Goal: Information Seeking & Learning: Learn about a topic

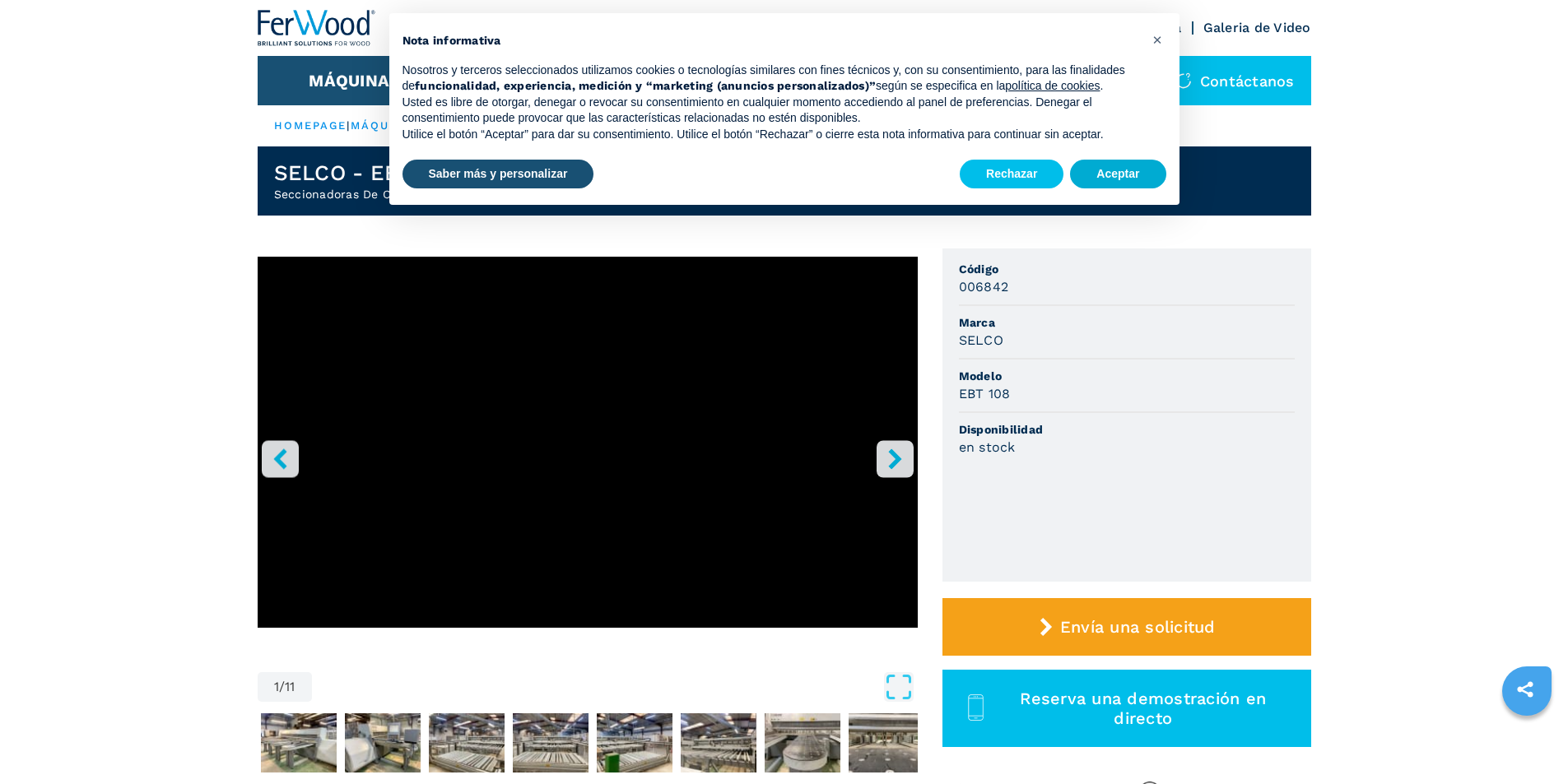
click at [1109, 177] on button "Aceptar" at bounding box center [1117, 175] width 95 height 30
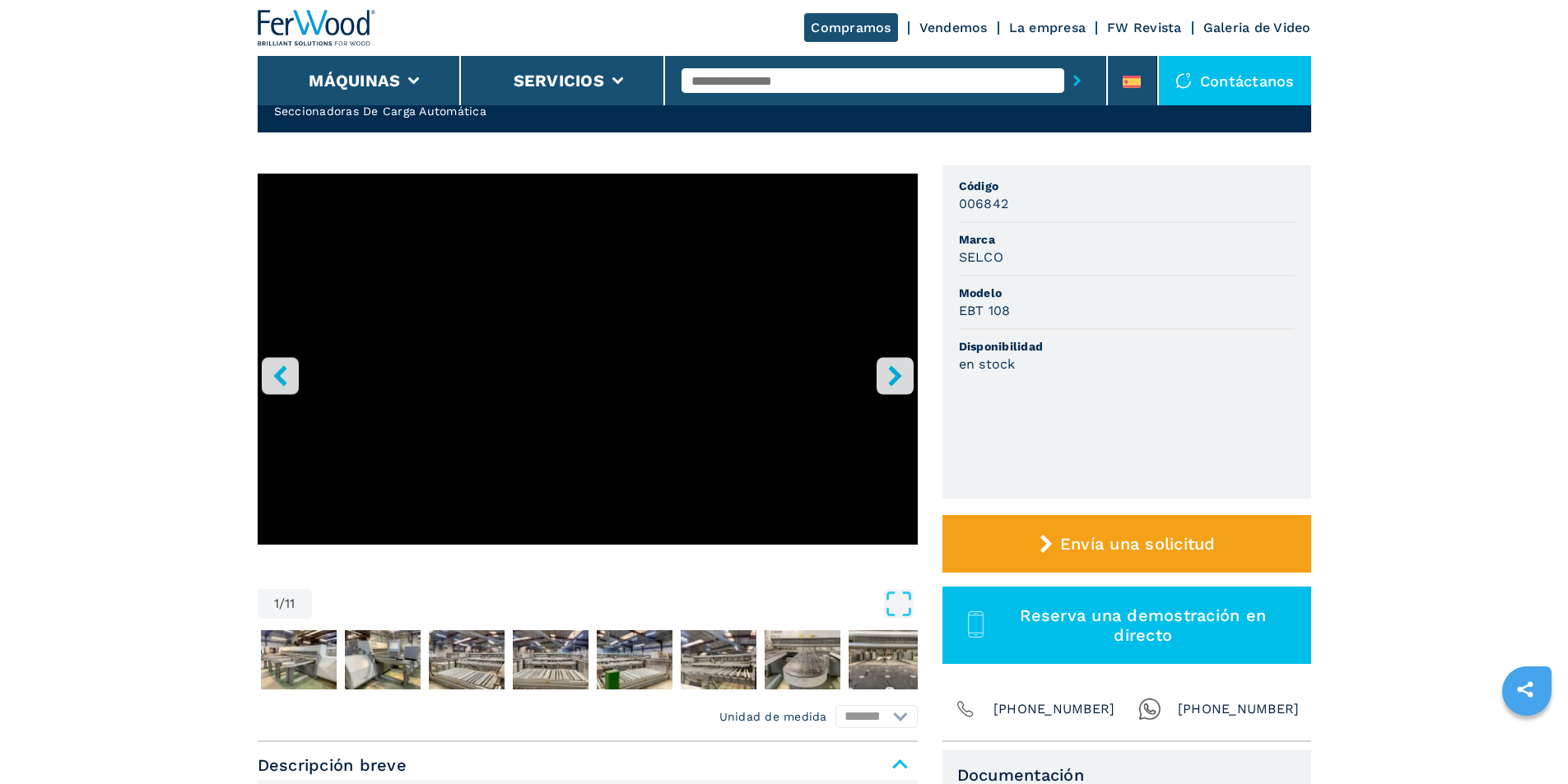
scroll to position [82, 0]
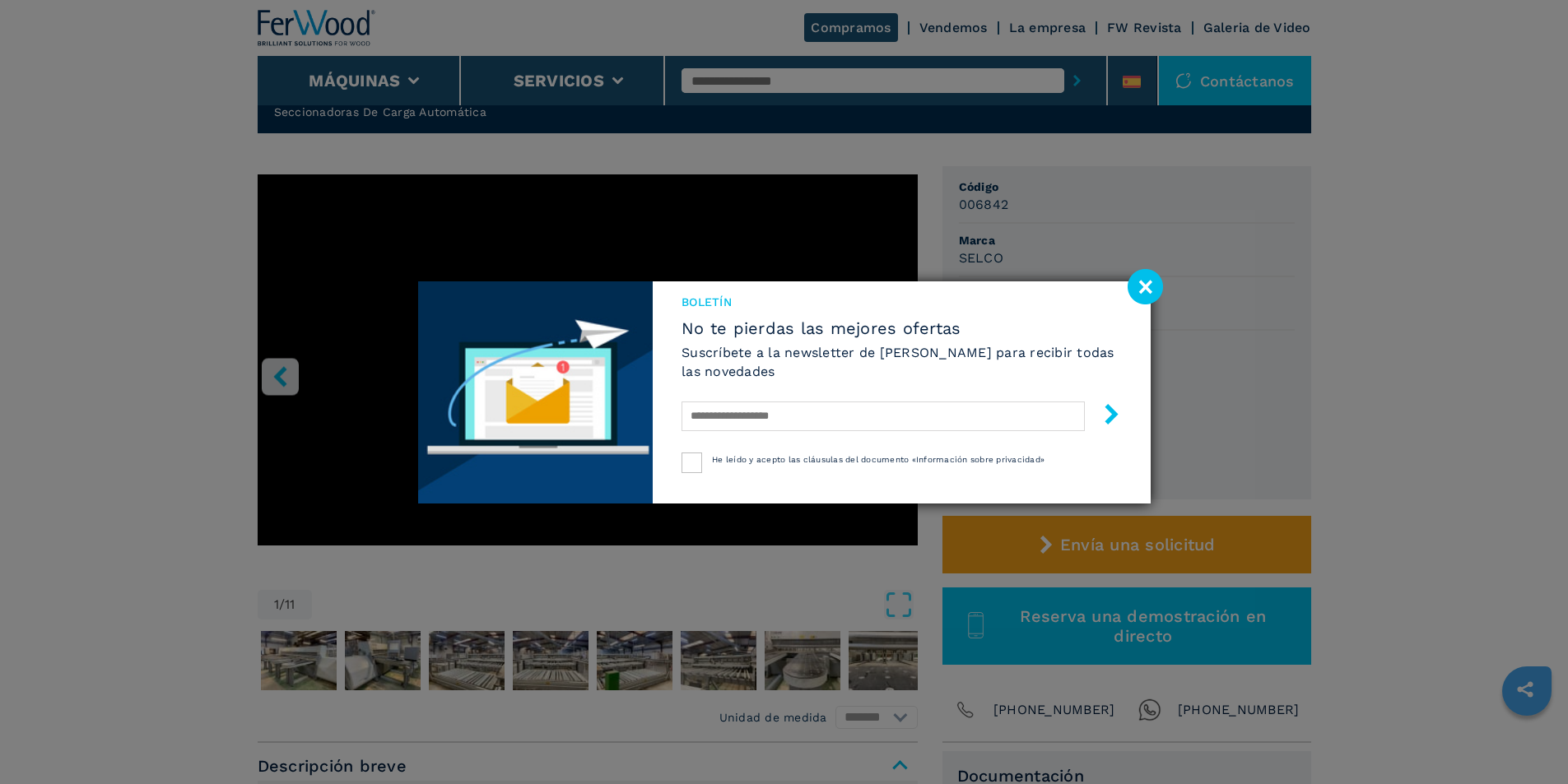
click at [1145, 279] on image at bounding box center [1146, 287] width 35 height 35
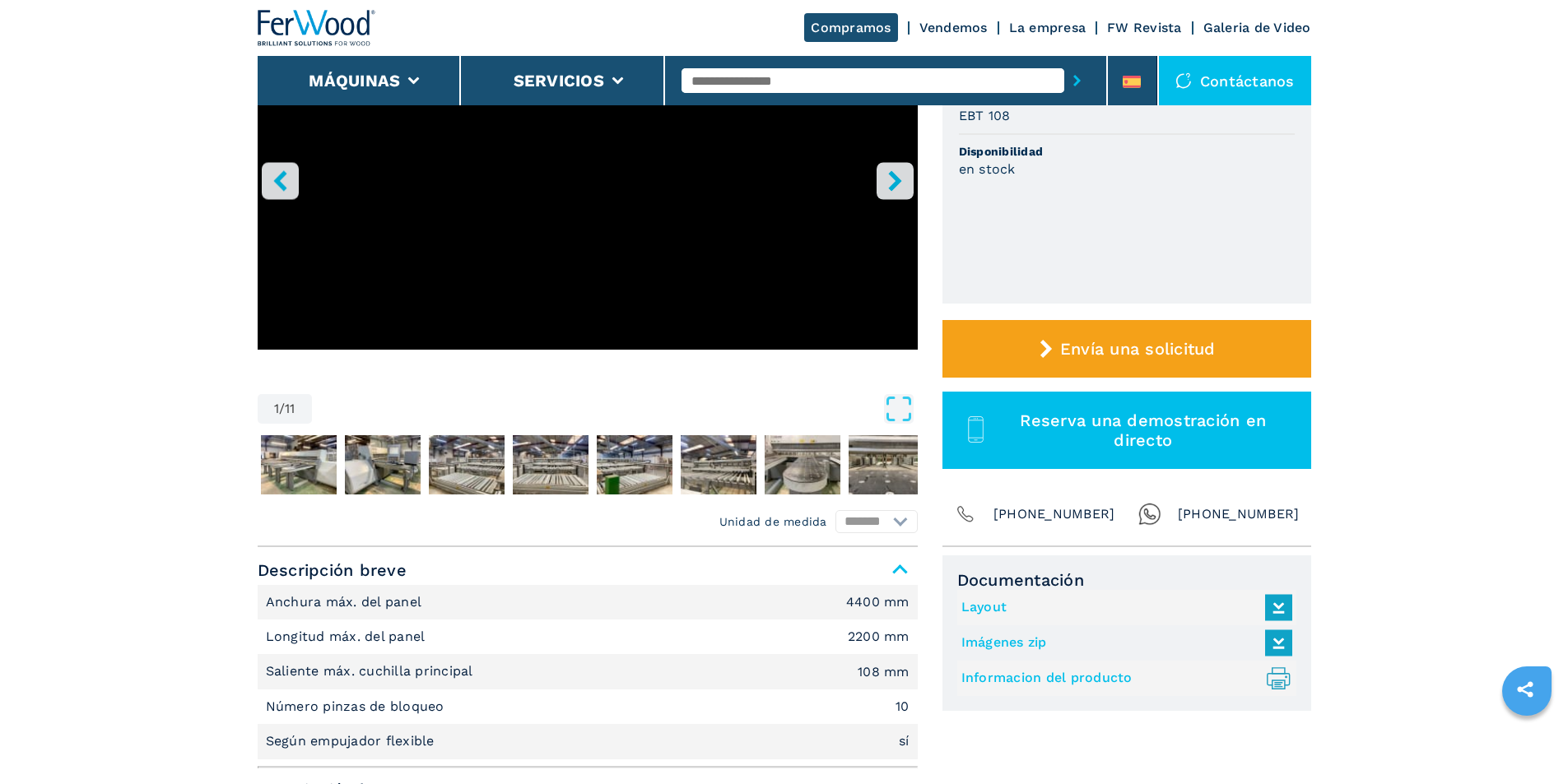
scroll to position [164, 0]
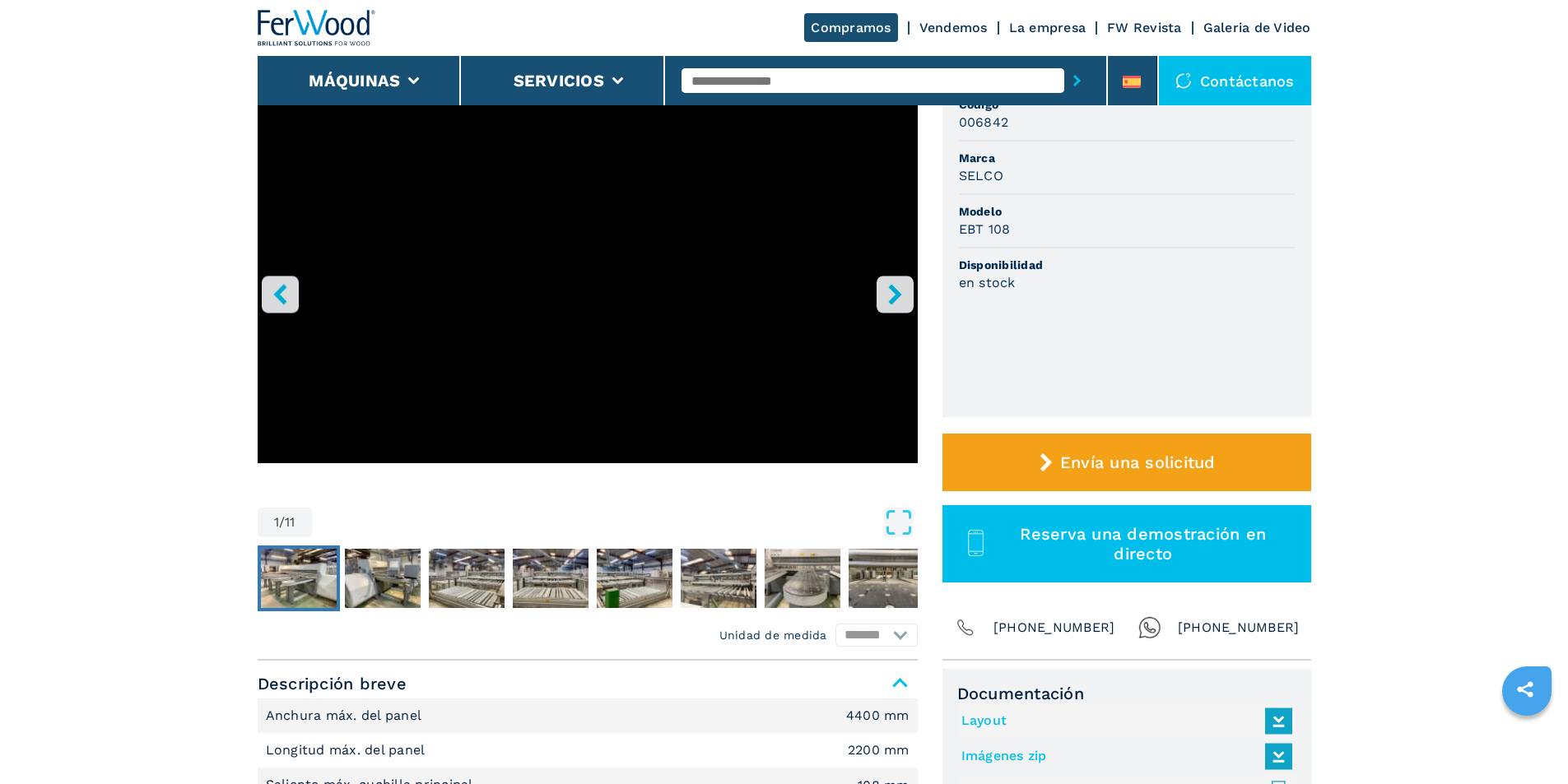
click at [269, 591] on img "Go to Slide 2" at bounding box center [299, 578] width 76 height 59
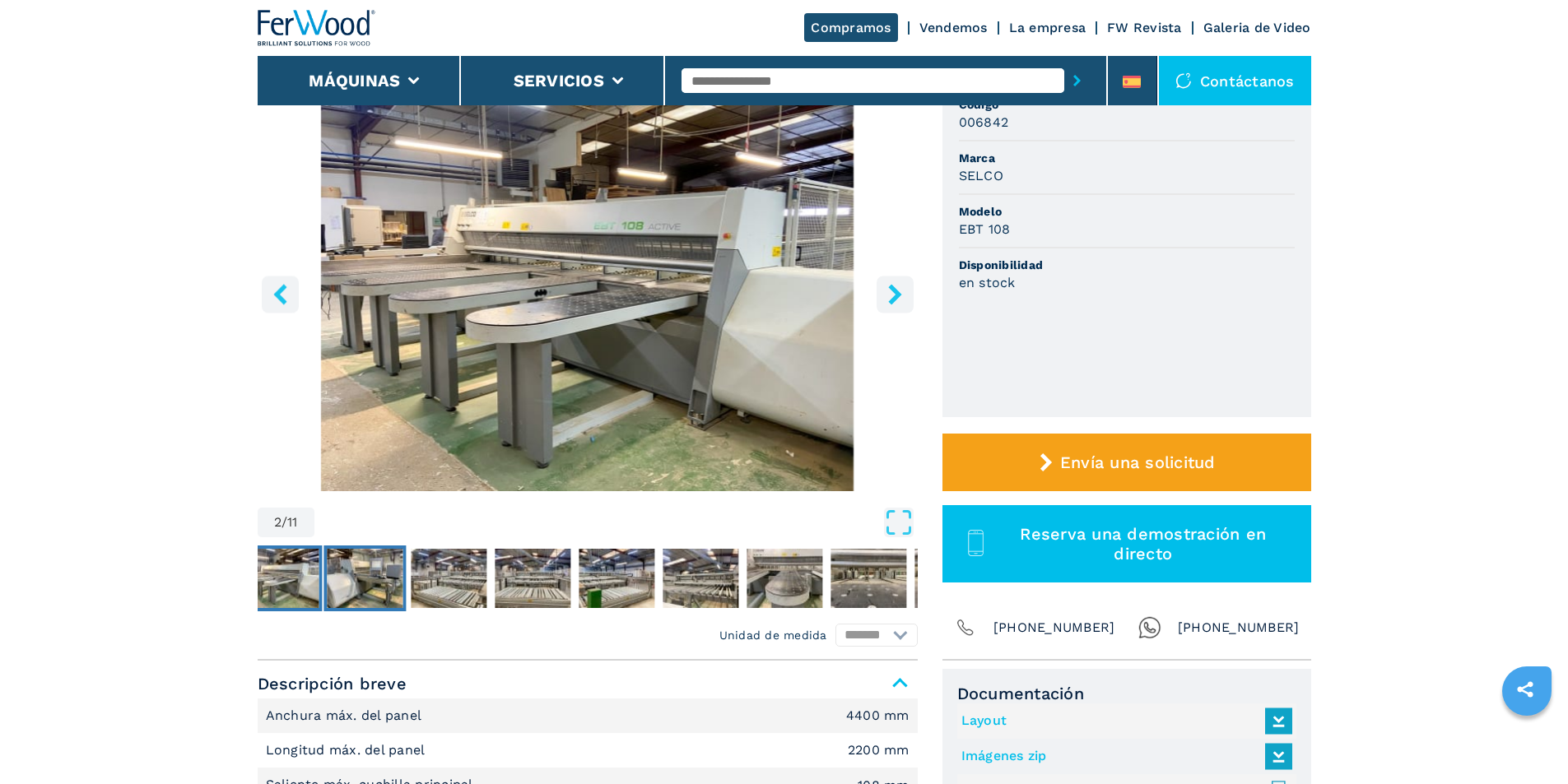
click at [375, 575] on img "Go to Slide 3" at bounding box center [365, 578] width 76 height 59
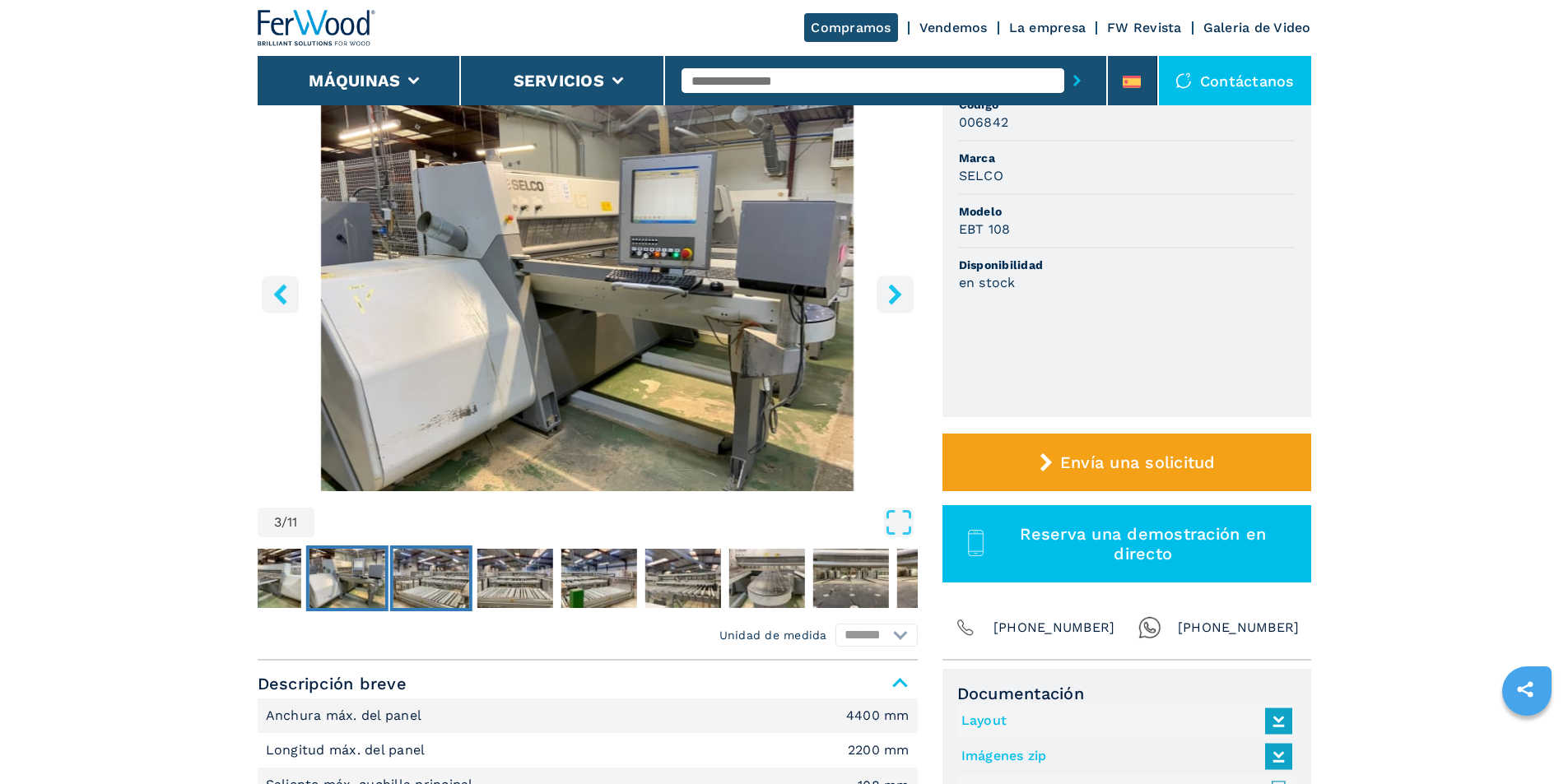
click at [439, 574] on img "Go to Slide 4" at bounding box center [431, 578] width 76 height 59
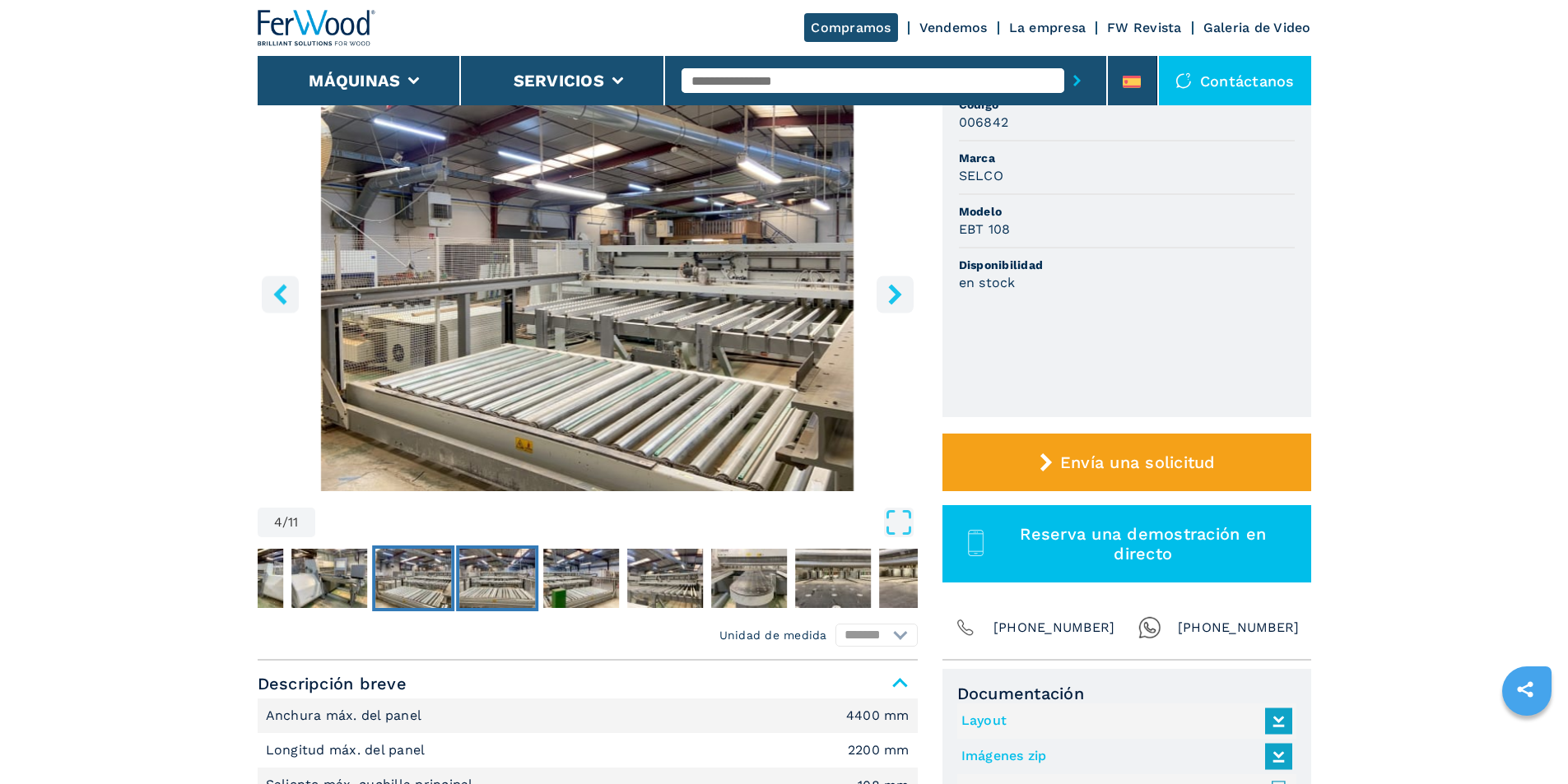
click at [499, 572] on img "Go to Slide 5" at bounding box center [497, 578] width 76 height 59
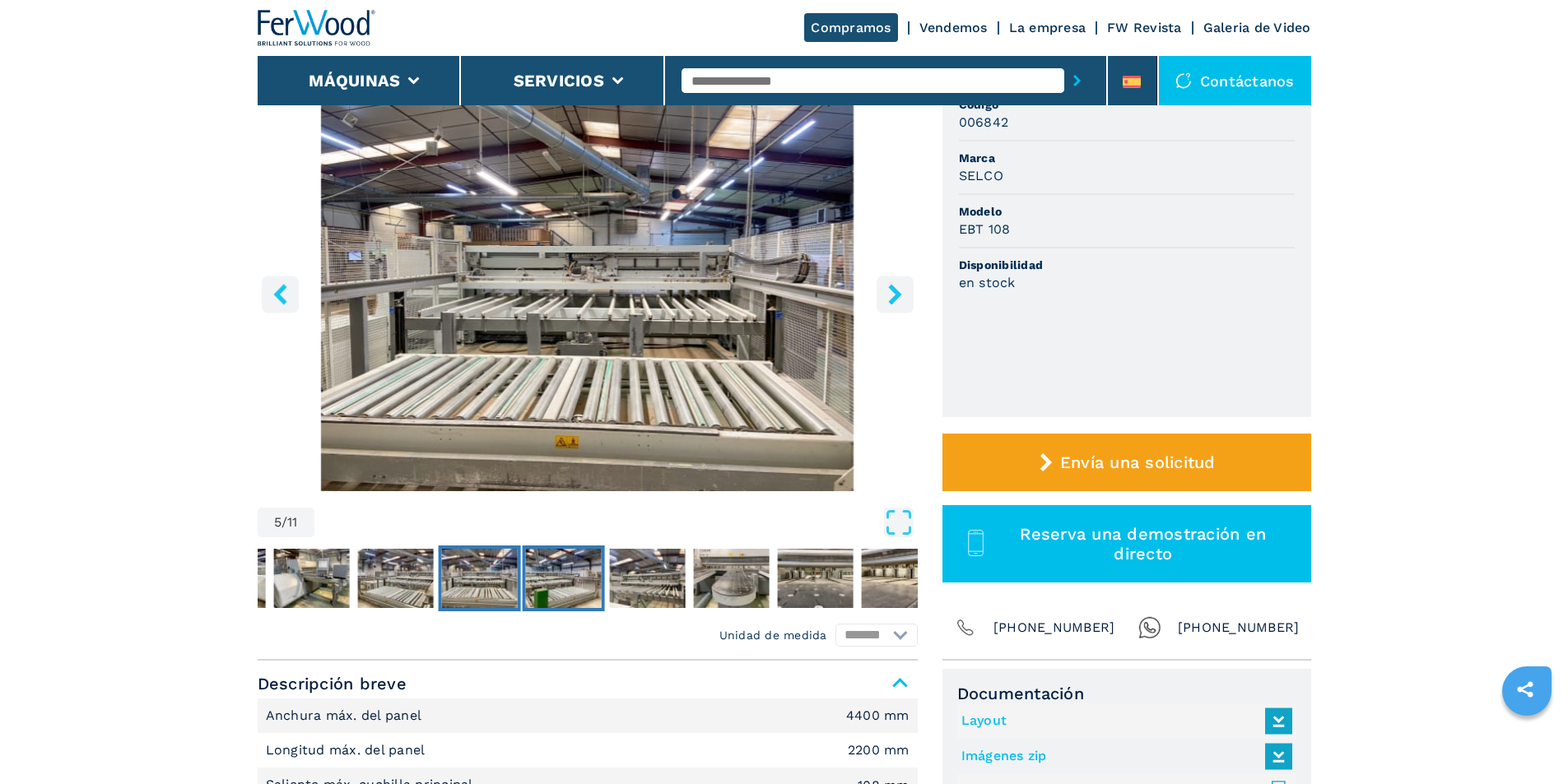
click at [568, 574] on img "Go to Slide 6" at bounding box center [564, 578] width 76 height 59
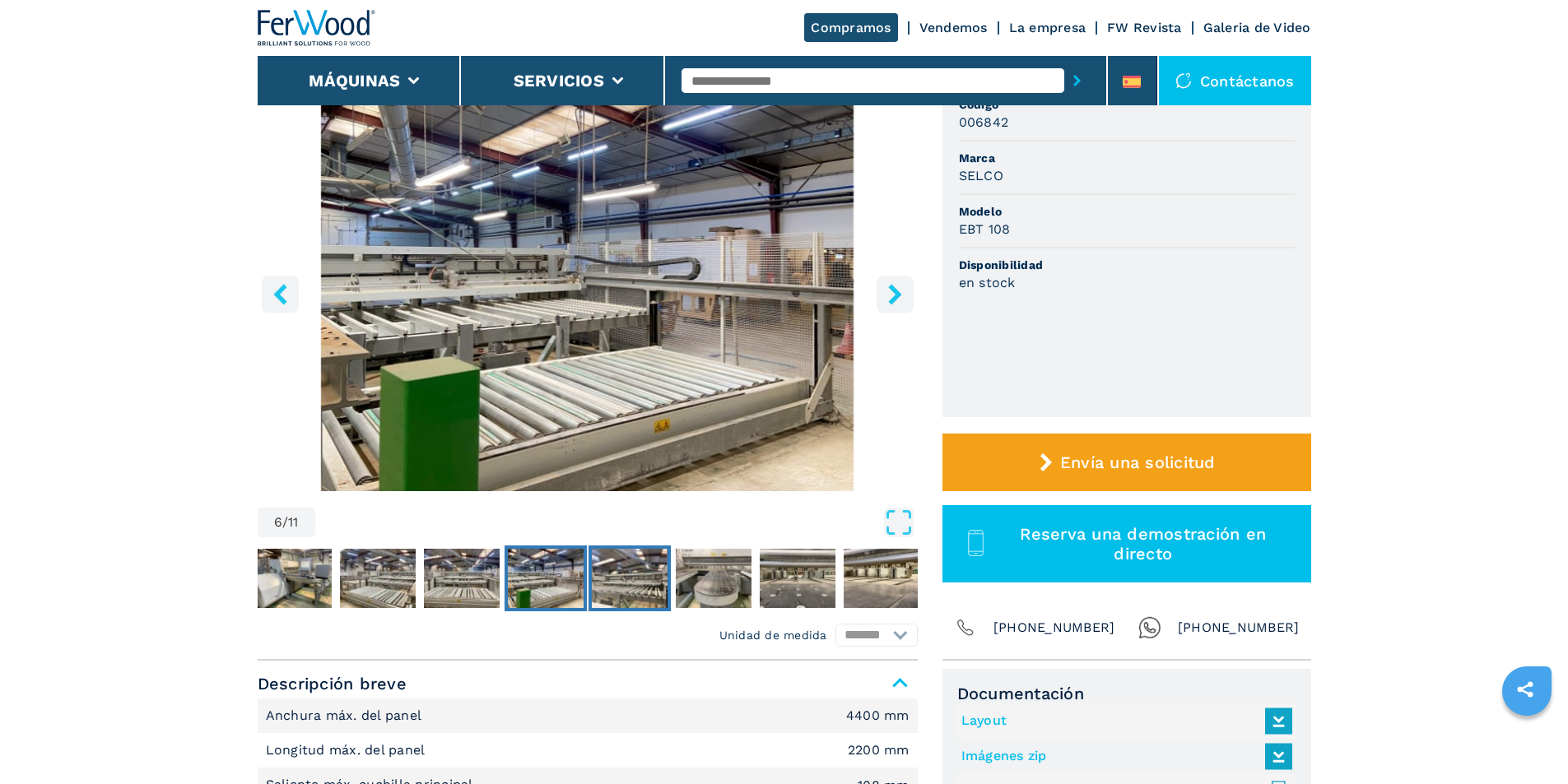
click at [609, 575] on img "Go to Slide 7" at bounding box center [630, 578] width 76 height 59
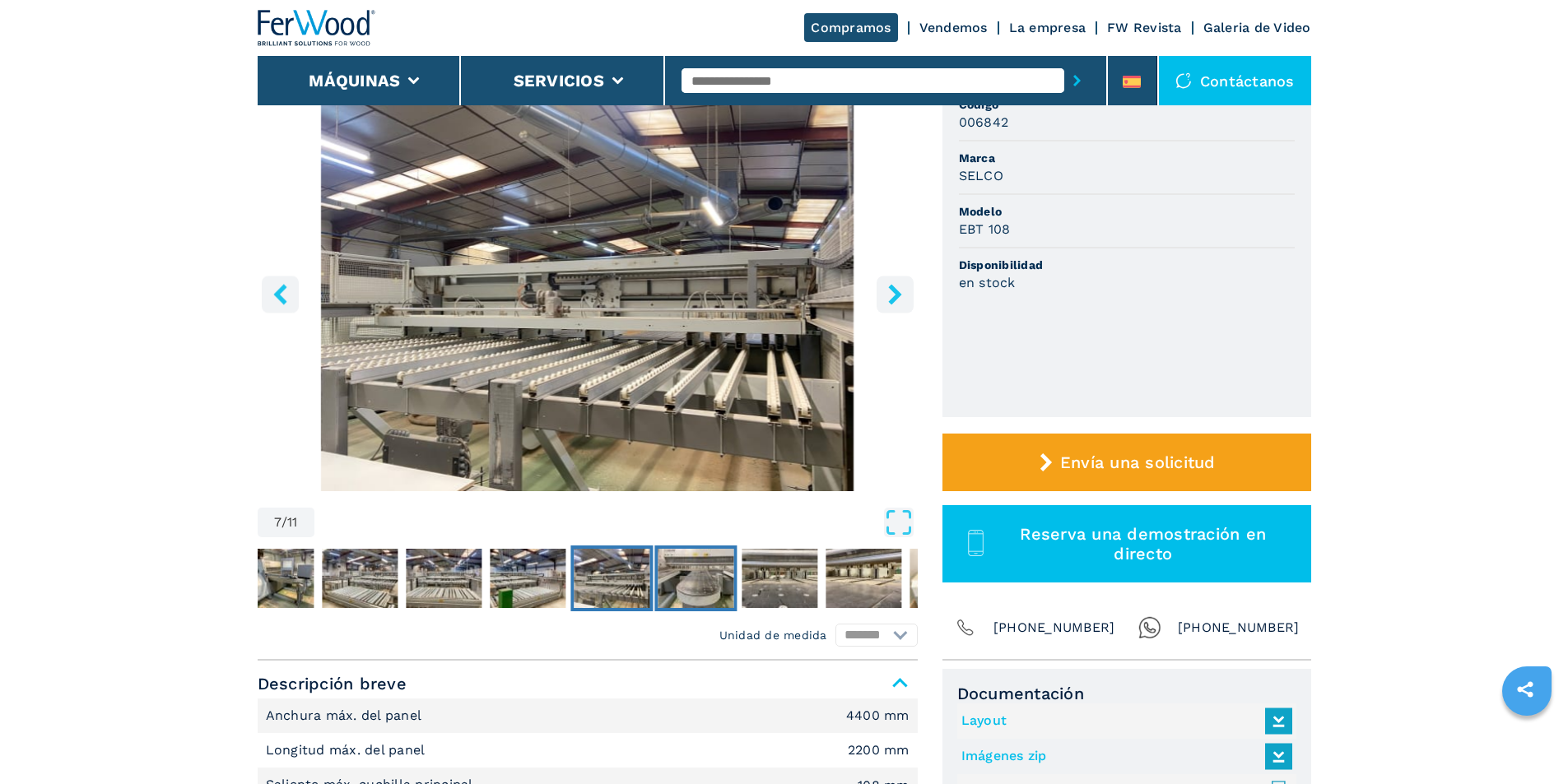
click at [689, 575] on img "Go to Slide 8" at bounding box center [696, 578] width 76 height 59
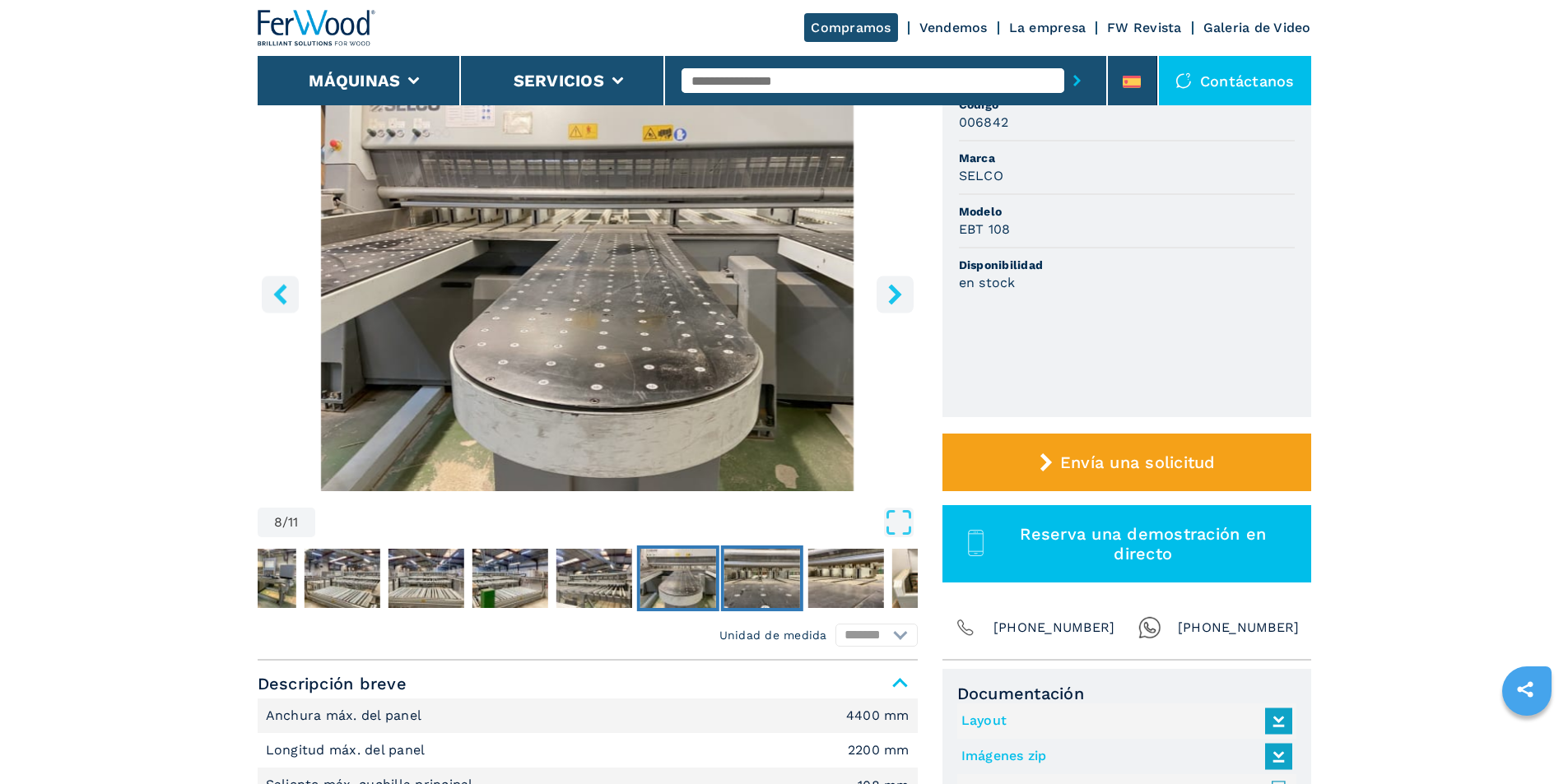
click at [764, 572] on img "Go to Slide 9" at bounding box center [761, 578] width 76 height 59
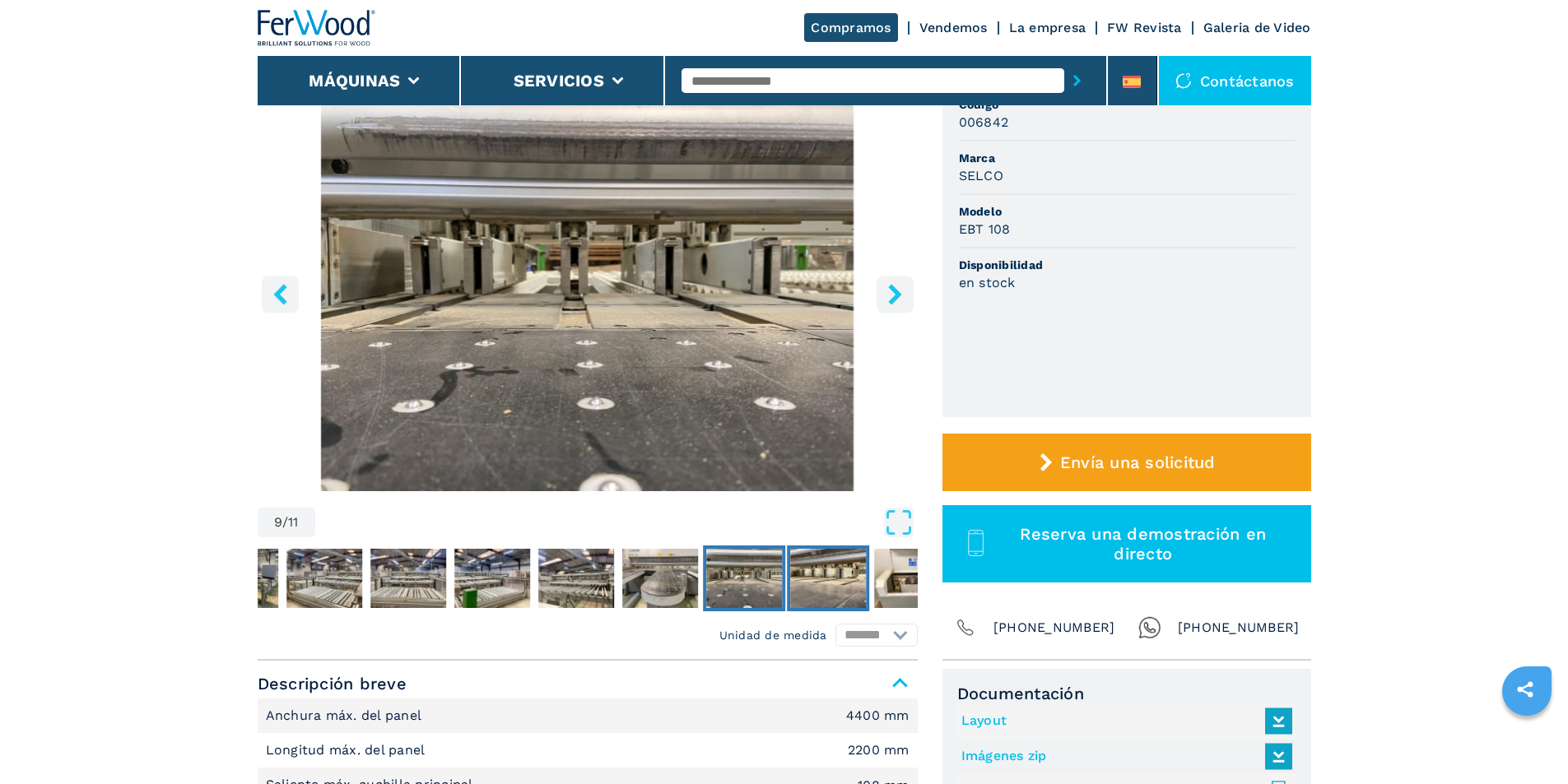
click at [816, 568] on img "Go to Slide 10" at bounding box center [829, 578] width 76 height 59
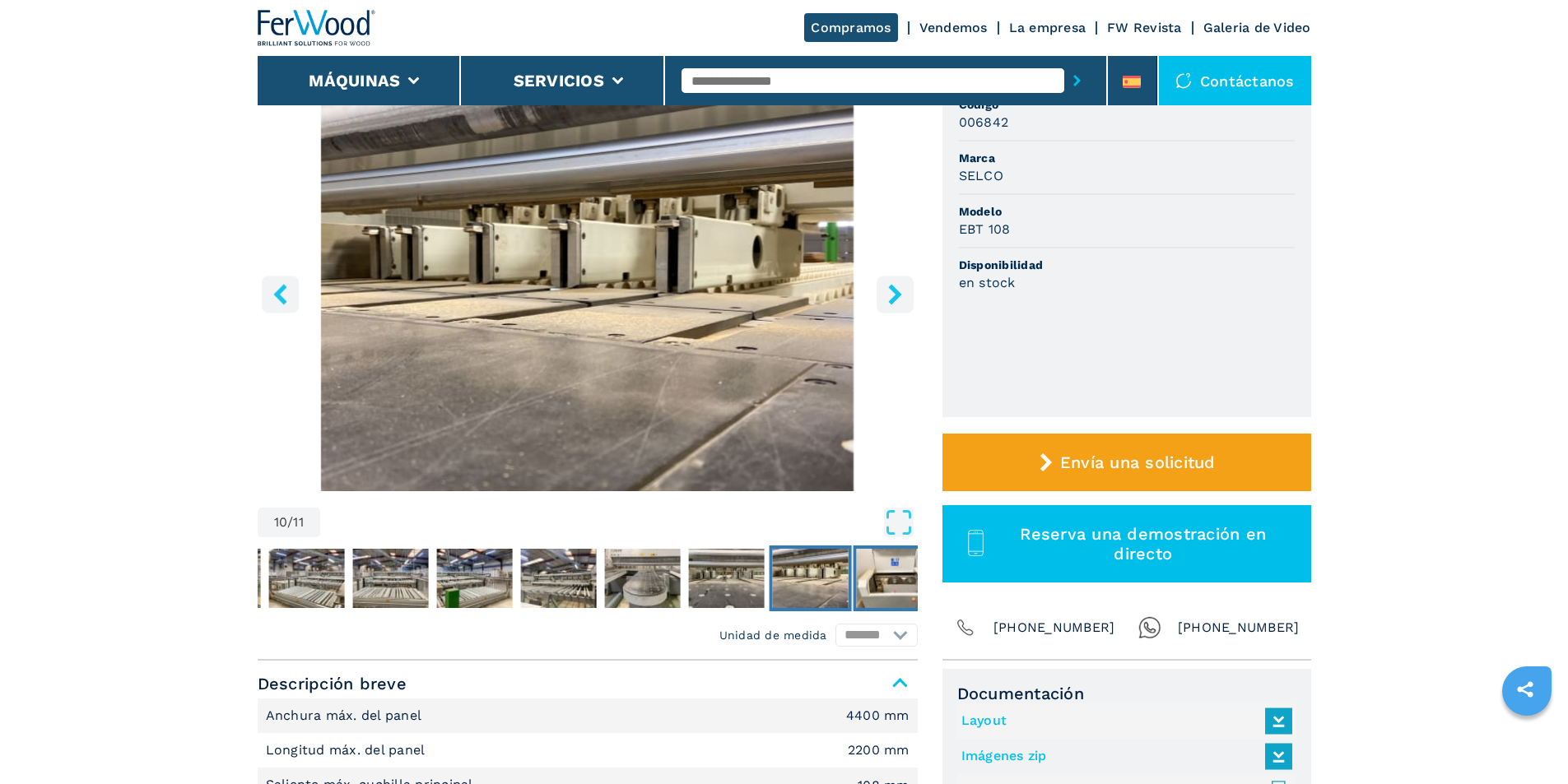
click at [879, 568] on img "Go to Slide 11" at bounding box center [894, 578] width 76 height 59
